Goal: Find specific page/section: Find specific page/section

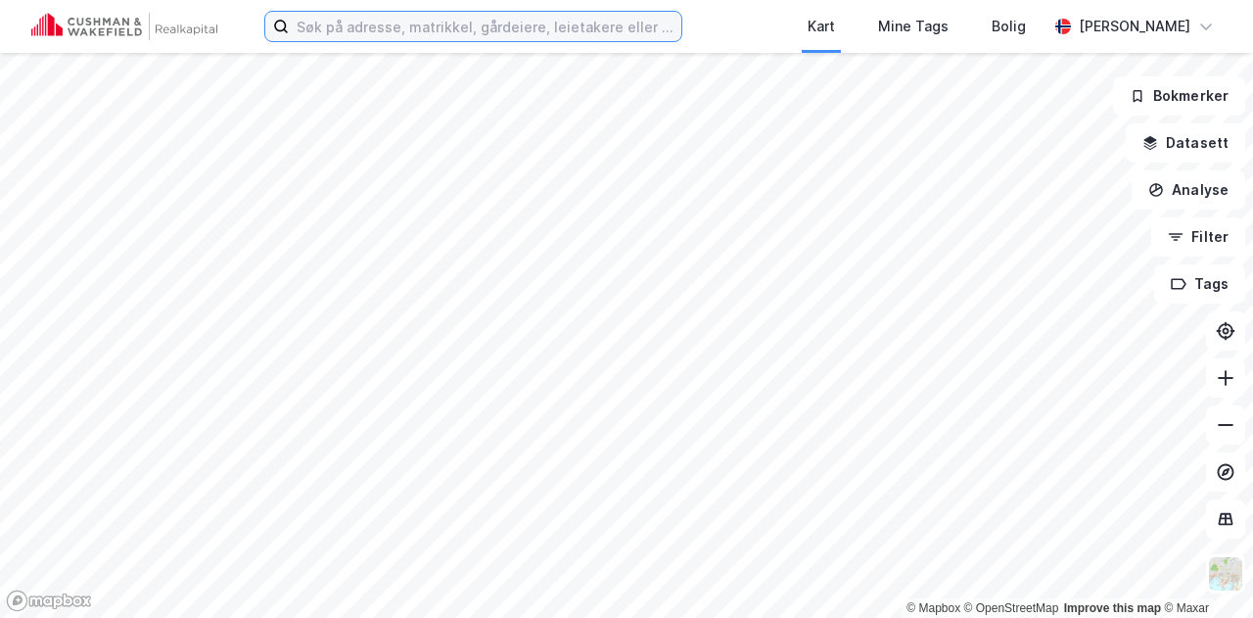
click at [408, 19] on input at bounding box center [485, 26] width 393 height 29
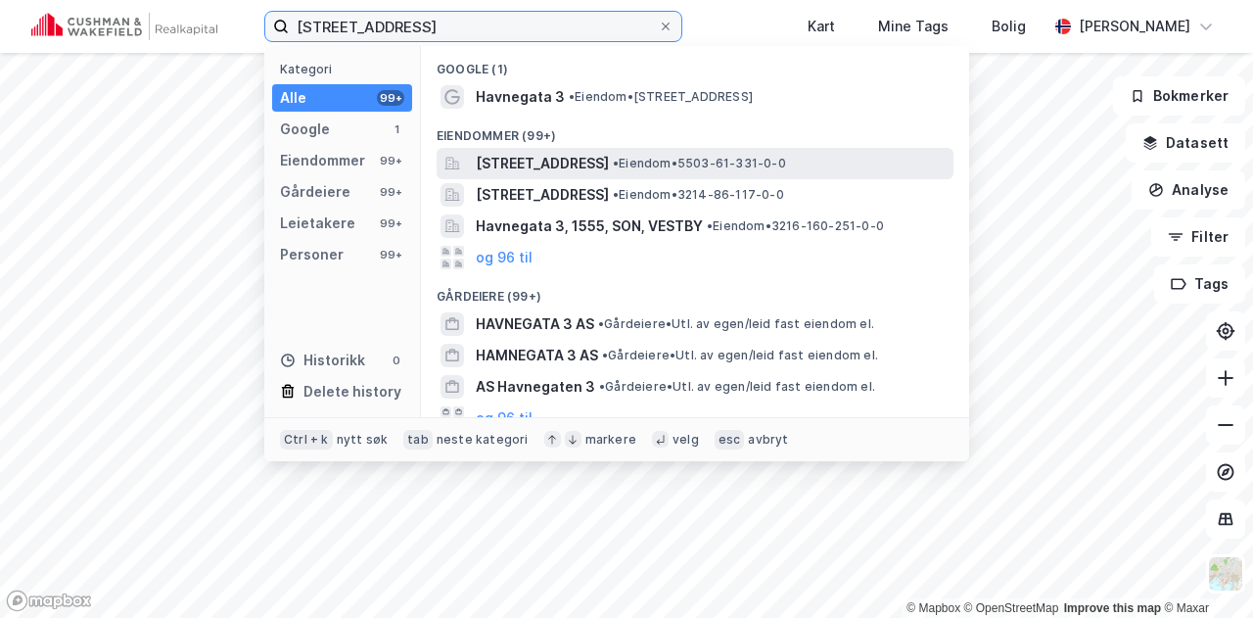
type input "[STREET_ADDRESS]"
click at [609, 167] on span "[STREET_ADDRESS]" at bounding box center [542, 163] width 133 height 23
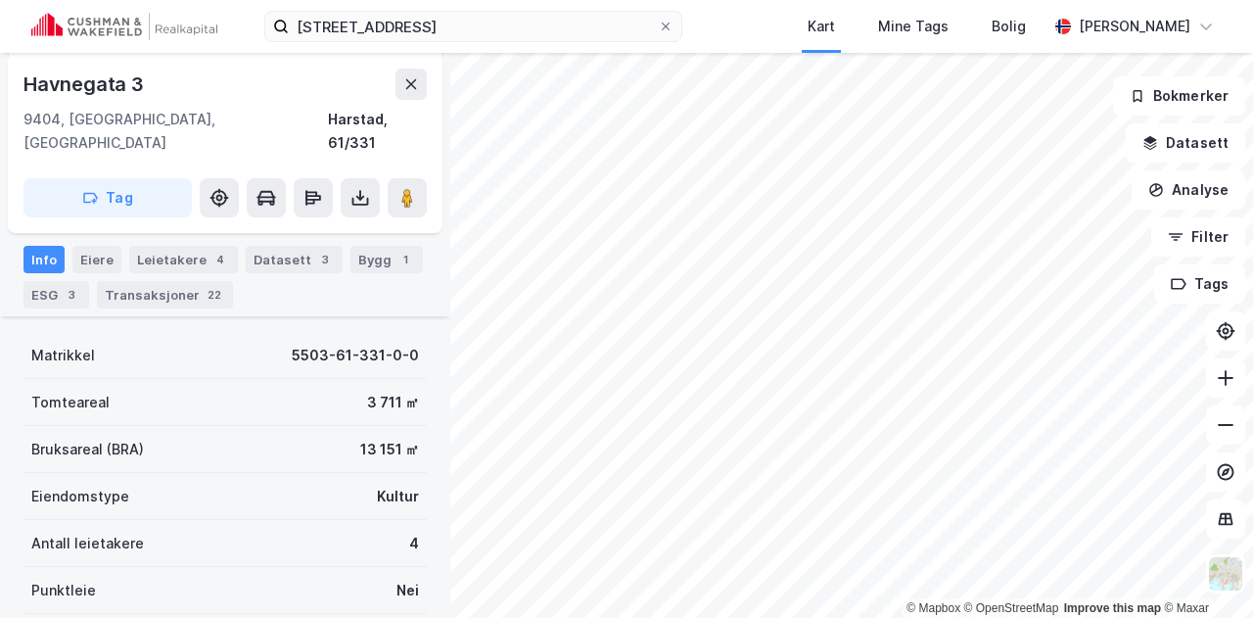
scroll to position [490, 0]
